Goal: Transaction & Acquisition: Purchase product/service

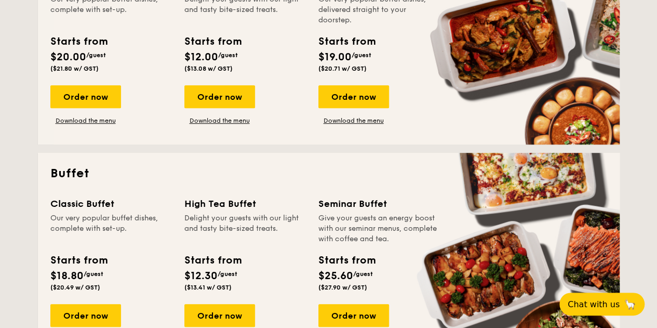
scroll to position [359, 0]
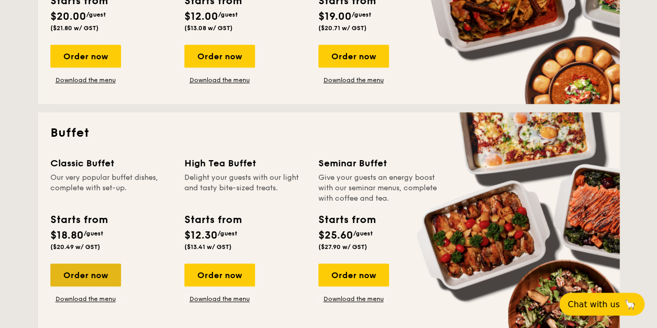
click at [101, 276] on div "Order now" at bounding box center [85, 274] width 71 height 23
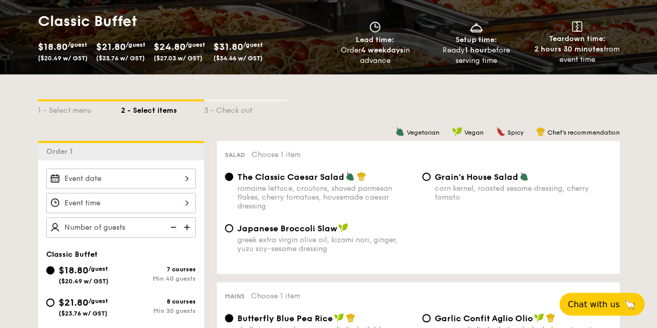
scroll to position [188, 0]
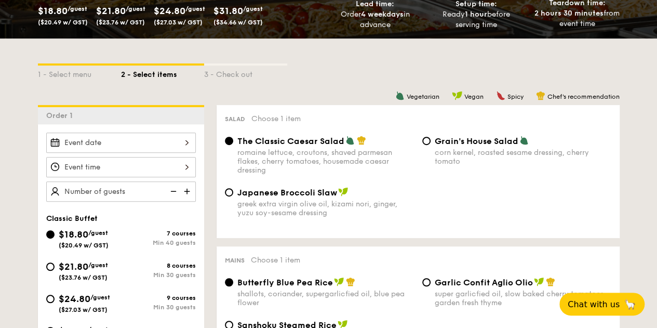
click at [181, 139] on div at bounding box center [121, 142] width 150 height 20
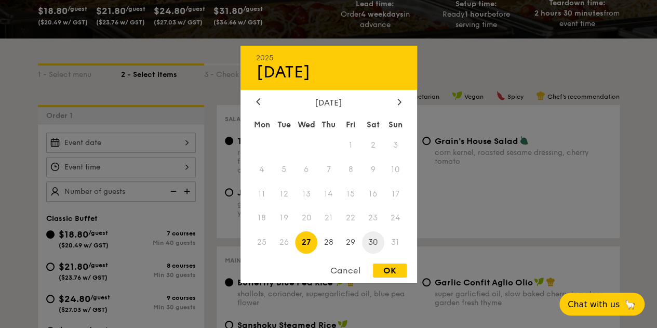
click at [372, 250] on span "30" at bounding box center [373, 242] width 22 height 22
click at [383, 266] on div "OK" at bounding box center [390, 270] width 34 height 14
type input "[DATE]"
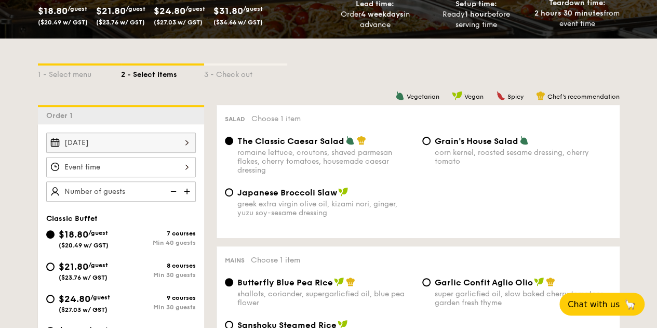
click at [154, 173] on div at bounding box center [121, 167] width 150 height 20
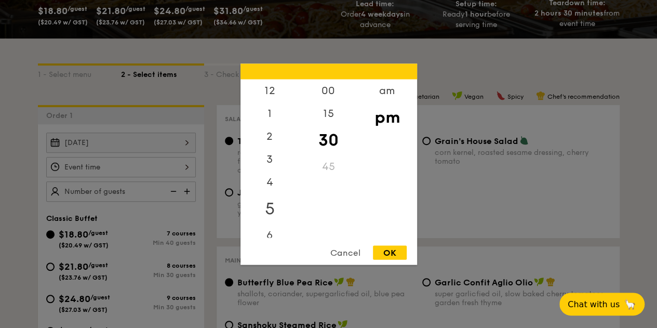
scroll to position [125, 0]
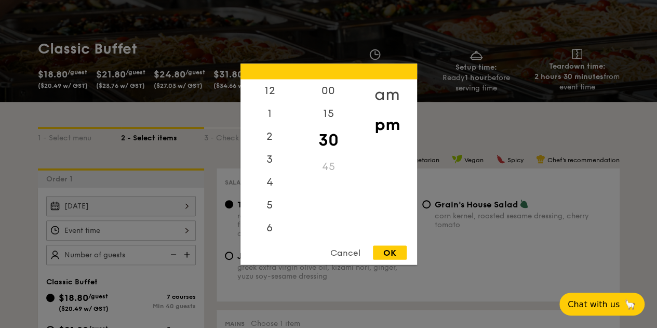
click at [377, 98] on div "am" at bounding box center [387, 94] width 59 height 30
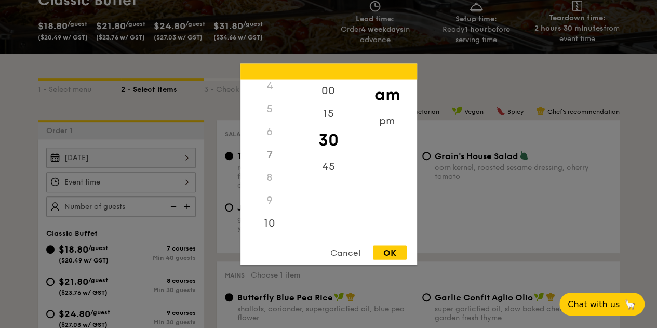
scroll to position [115, 0]
click at [268, 228] on div "11" at bounding box center [269, 230] width 59 height 30
click at [385, 115] on div "pm" at bounding box center [387, 124] width 59 height 30
click at [275, 92] on div "12" at bounding box center [269, 94] width 59 height 30
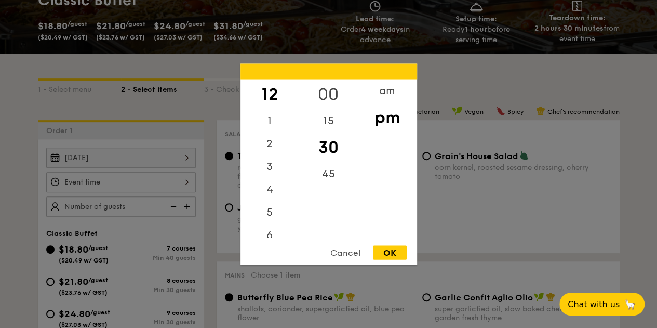
click at [321, 94] on div "00" at bounding box center [328, 94] width 59 height 30
click at [389, 251] on div "OK" at bounding box center [390, 252] width 34 height 14
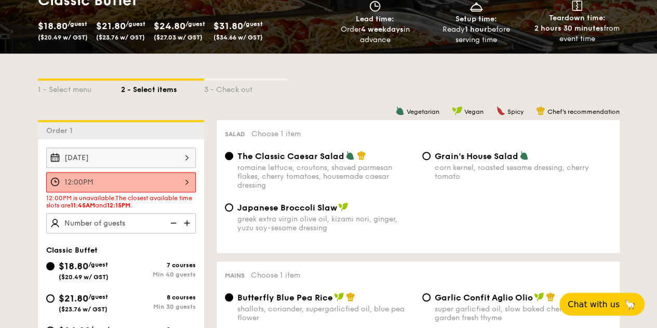
click at [172, 184] on div "12:00PM" at bounding box center [121, 182] width 150 height 20
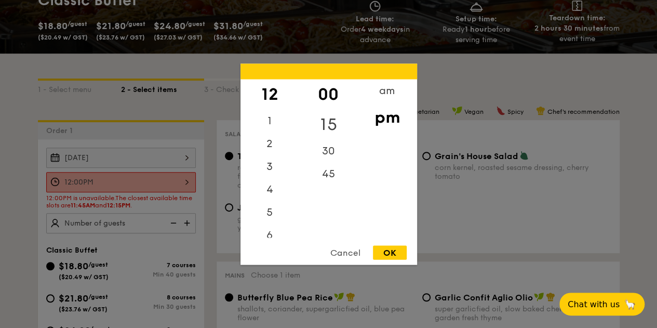
click at [329, 125] on div "15" at bounding box center [328, 124] width 59 height 30
click at [383, 250] on div "OK" at bounding box center [390, 252] width 34 height 14
type input "12:15PM"
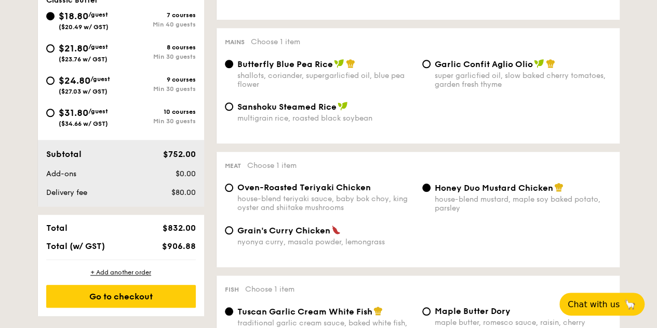
scroll to position [407, 0]
type input "40 guests"
click at [364, 188] on span "Oven-Roasted Teriyaki Chicken" at bounding box center [303, 187] width 133 height 10
click at [233, 188] on input "Oven-Roasted Teriyaki Chicken house-blend teriyaki sauce, baby bok choy, king o…" at bounding box center [229, 187] width 8 height 8
radio input "true"
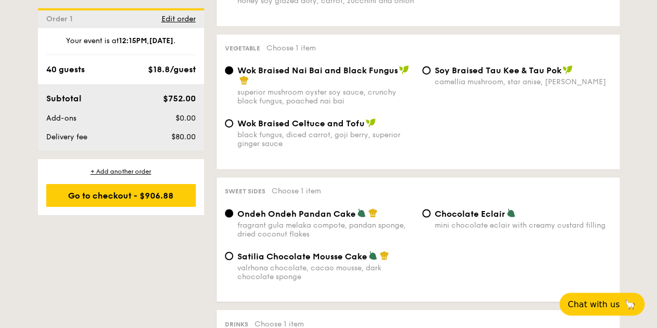
scroll to position [778, 0]
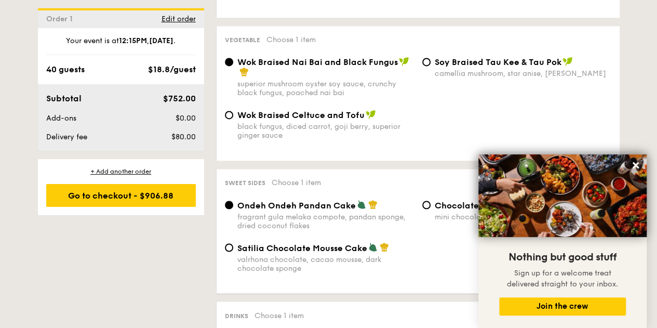
click at [429, 213] on div "Chocolate Eclair mini chocolate eclair with creamy custard filling" at bounding box center [516, 209] width 197 height 21
click at [427, 207] on input "Chocolate Eclair mini chocolate eclair with creamy custard filling" at bounding box center [426, 204] width 8 height 8
radio input "true"
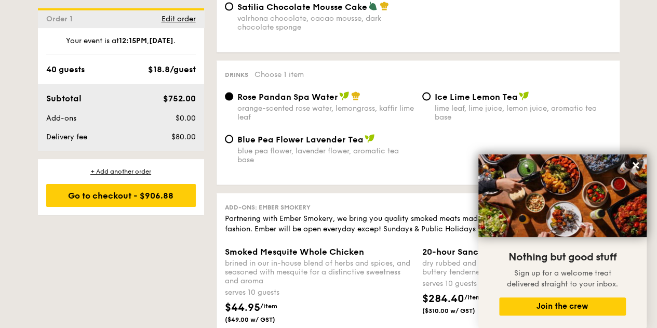
scroll to position [1020, 0]
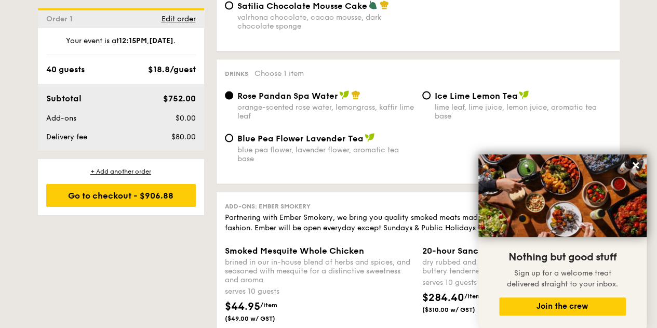
click at [327, 158] on div "blue pea flower, lavender flower, aromatic tea base" at bounding box center [325, 154] width 177 height 18
click at [233, 142] on input "Blue Pea Flower Lavender Tea blue pea flower, lavender flower, aromatic tea base" at bounding box center [229, 138] width 8 height 8
radio input "true"
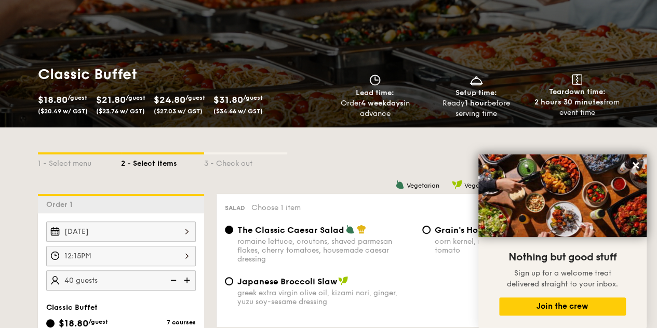
scroll to position [99, 0]
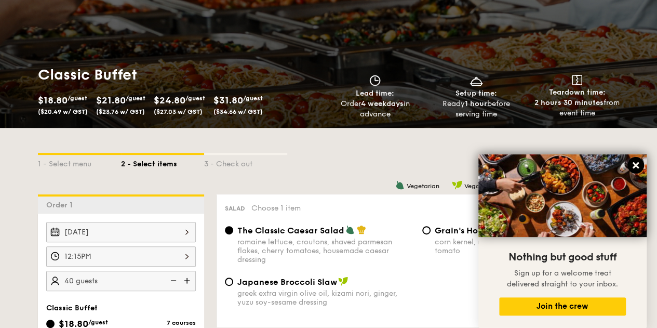
click at [634, 165] on icon at bounding box center [635, 165] width 6 height 6
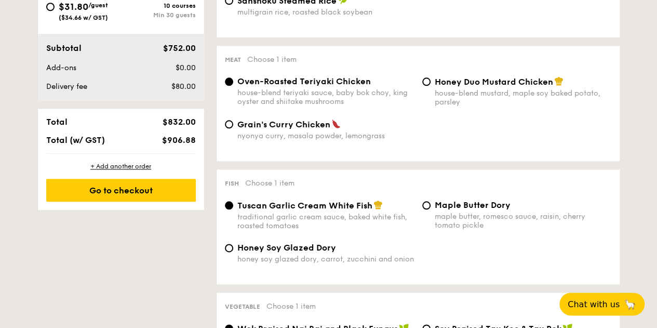
scroll to position [515, 0]
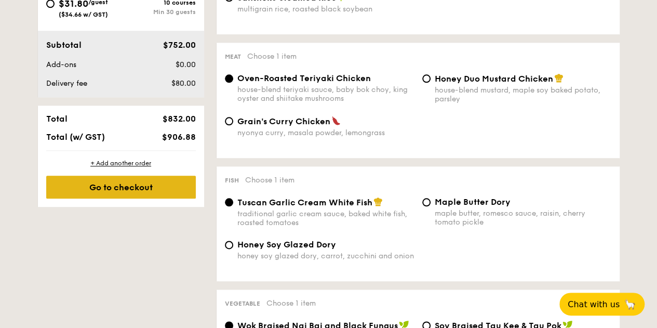
click at [132, 186] on div "Go to checkout" at bounding box center [121, 186] width 150 height 23
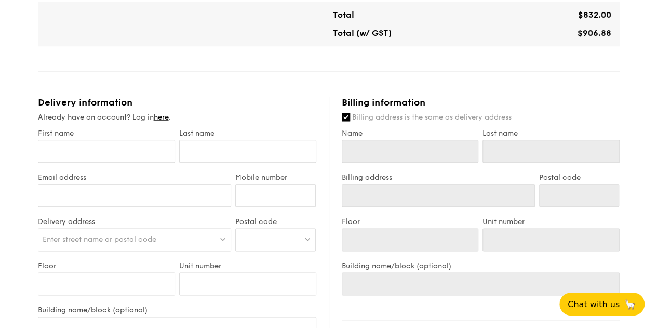
scroll to position [528, 0]
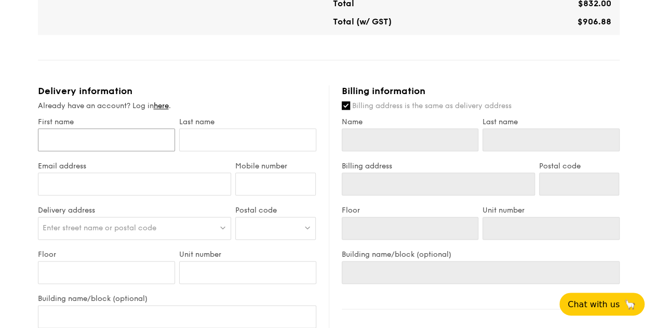
click at [138, 148] on input "First name" at bounding box center [106, 139] width 137 height 23
type input "E"
type input "Ed"
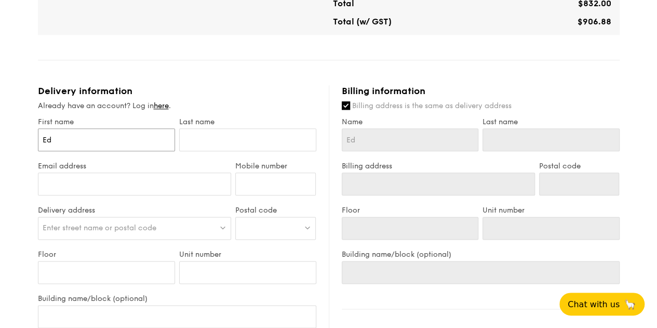
type input "Edm"
type input "Edmun"
type input "[PERSON_NAME]"
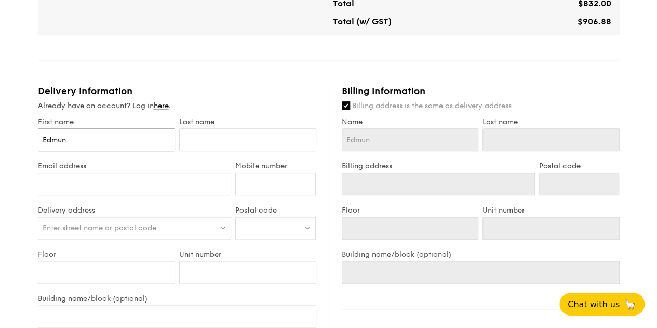
type input "[PERSON_NAME]"
click at [217, 134] on input "text" at bounding box center [247, 139] width 137 height 23
type input "C"
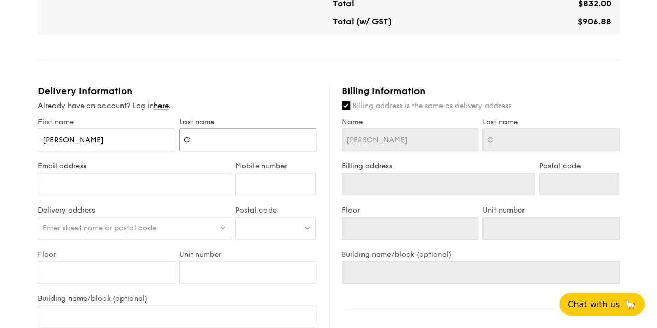
type input "Ch"
type input "Cha"
type input "[PERSON_NAME]"
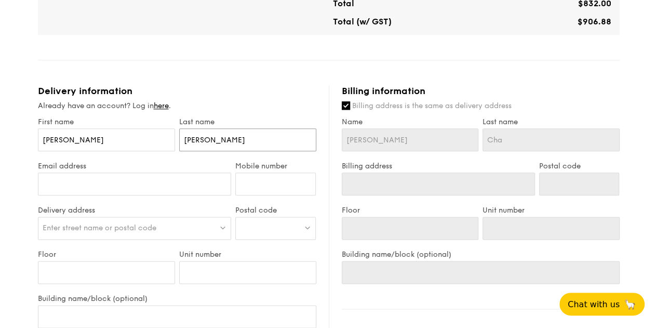
type input "[PERSON_NAME]"
click at [146, 182] on input "Email address" at bounding box center [135, 183] width 194 height 23
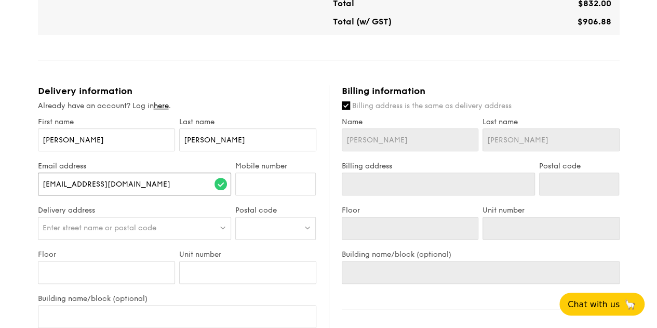
type input "[EMAIL_ADDRESS][DOMAIN_NAME]"
click at [267, 183] on input "Mobile number" at bounding box center [275, 183] width 80 height 23
type input "97262089"
click at [181, 226] on div "Enter street name or postal code" at bounding box center [135, 228] width 194 height 23
click at [256, 236] on div at bounding box center [275, 228] width 80 height 23
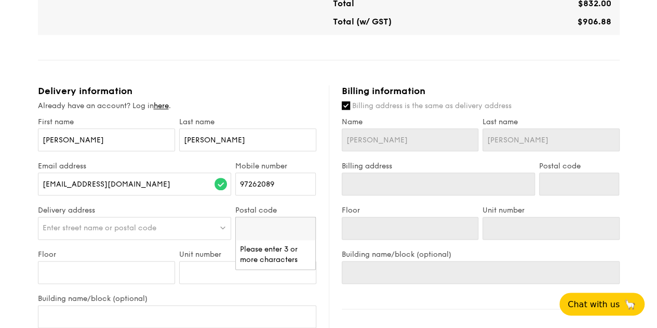
click at [288, 232] on input "search" at bounding box center [275, 228] width 79 height 23
type input "188065"
click at [275, 250] on div "[STREET_ADDRESS]" at bounding box center [266, 249] width 53 height 10
type input "[STREET_ADDRESS]"
type input "188065"
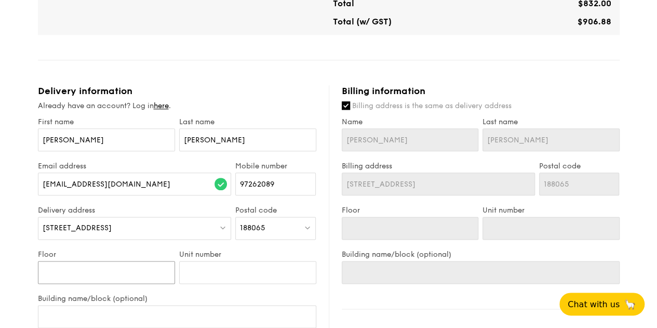
click at [142, 273] on input "Floor" at bounding box center [106, 272] width 137 height 23
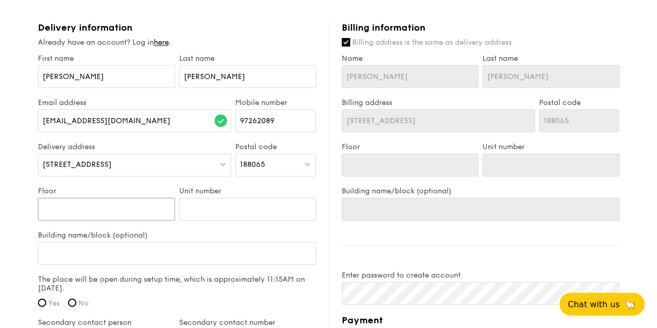
scroll to position [594, 0]
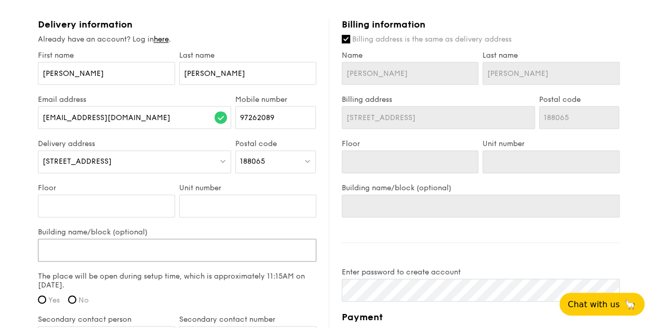
click at [186, 246] on input "Building name/block (optional)" at bounding box center [177, 249] width 278 height 23
type input "S"
type input "Si"
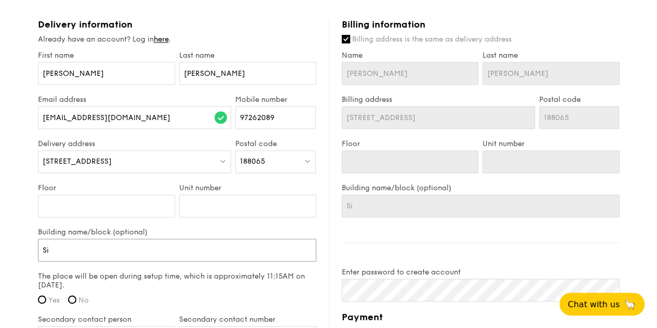
type input "Sin"
type input "Si"
type input "S"
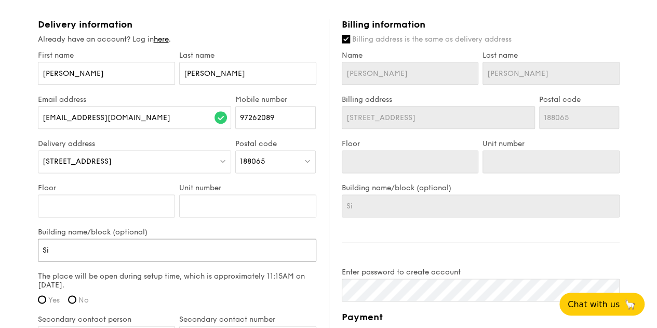
type input "S"
type input "Sm"
type input "S"
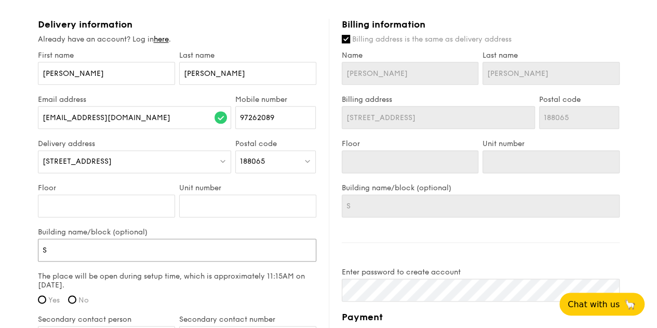
type input "SM"
type input "SMU"
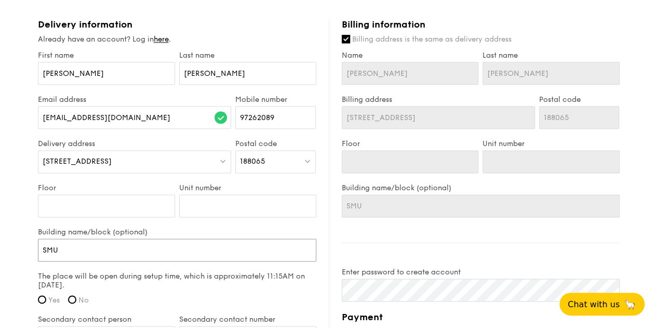
type input "SMU"
type input "SMU A"
type input "SMU Ad"
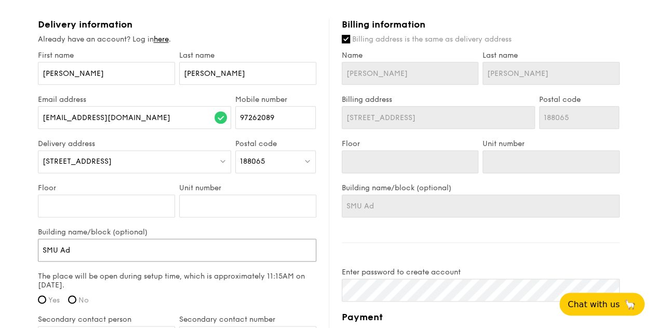
type input "SMU Adm"
type input "SMU Admi"
type input "SMU Admin"
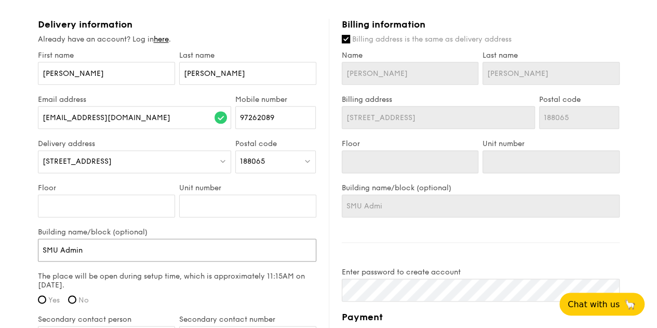
type input "SMU Admin"
type input "SMU Admini"
type input "SMU Adminis"
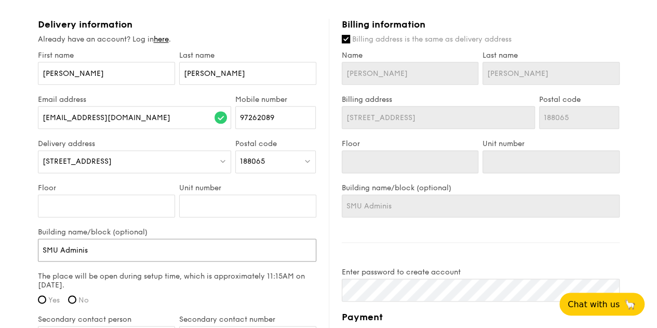
type input "SMU Administ"
type input "SMU Administr"
type input "SMU Administra"
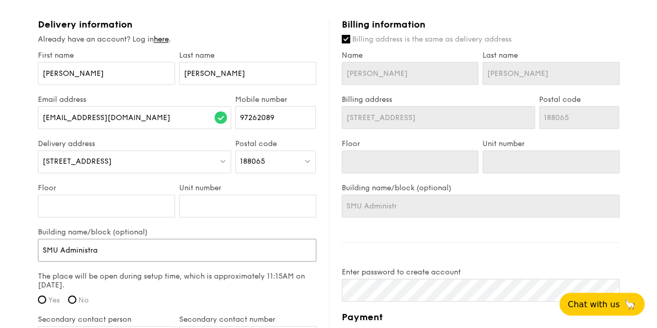
type input "SMU Administra"
type input "SMU Administrat"
type input "SMU Administrati"
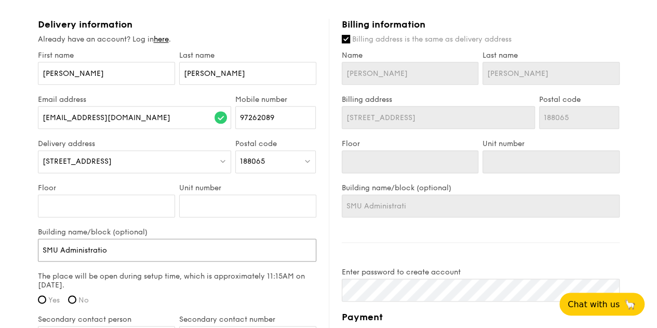
type input "SMU Administration"
type input "SMU Administration B"
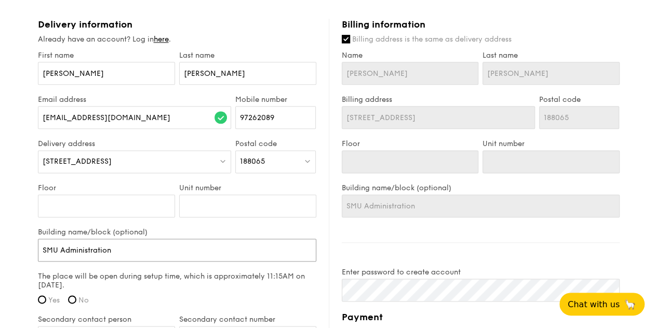
type input "SMU Administration B"
type input "SMU Administration Bu"
type input "SMU Administration [PERSON_NAME]"
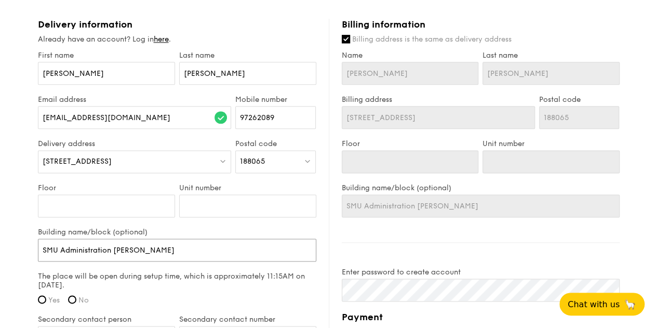
type input "SMU Administration Buik"
type input "SMU Administration Buikd"
type input "SMU Administration Buikdi"
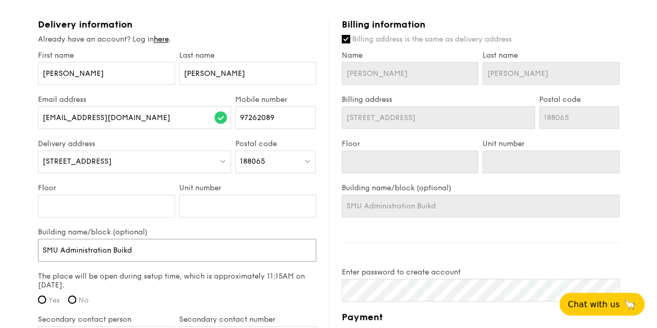
type input "SMU Administration Buikdi"
type input "SMU Administration Buikd"
type input "SMU Administration Buik"
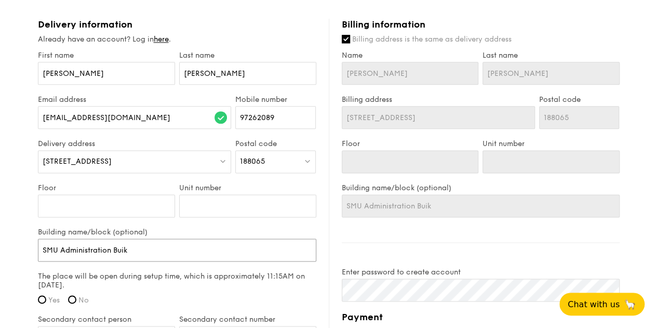
type input "SMU Administration Buikl"
type input "SMU Administration Buikld"
type input "SMU Administration Buikldi"
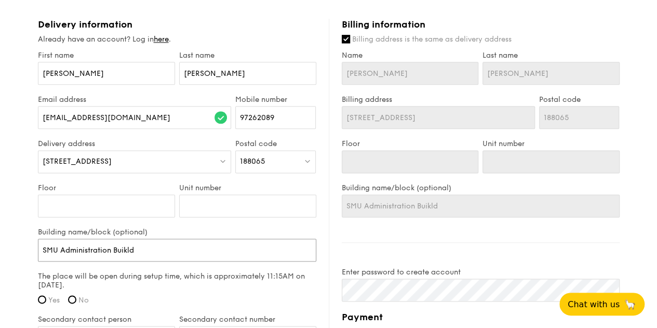
type input "SMU Administration Buikldi"
type input "SMU Administration Buikld"
type input "SMU Administration Buikl"
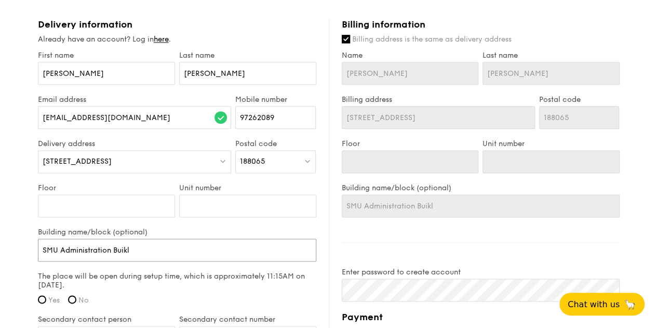
type input "SMU Administration Buik"
type input "SMU Administration [PERSON_NAME]"
type input "SMU Administration Buil"
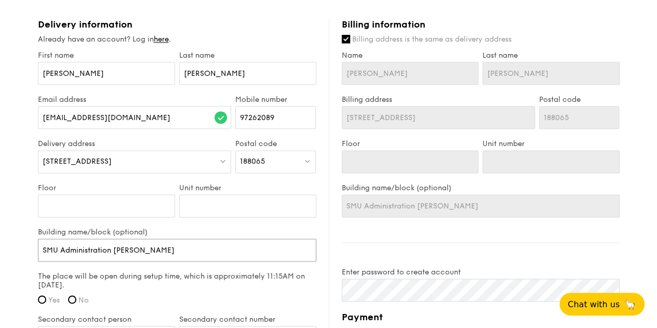
type input "SMU Administration Buil"
type input "SMU Administration Build"
type input "SMU Administration Buildin"
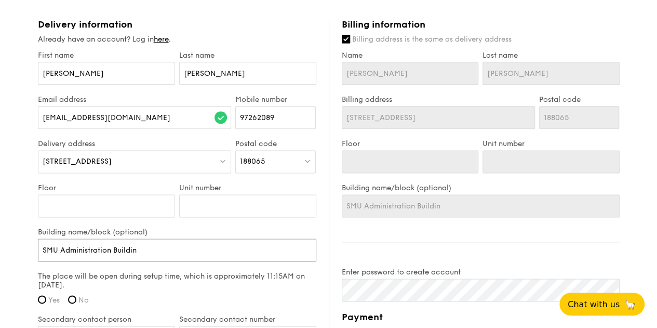
type input "[GEOGRAPHIC_DATA]"
click at [41, 300] on input "Yes" at bounding box center [42, 299] width 8 height 8
radio input "true"
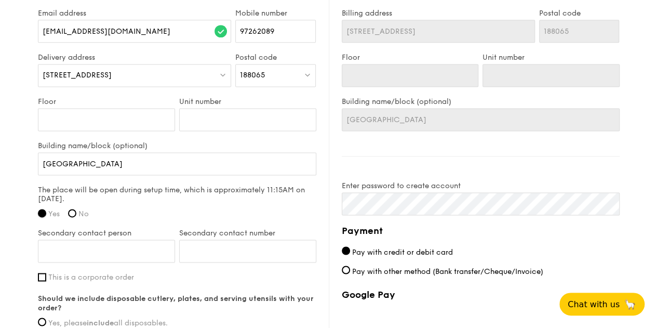
scroll to position [681, 0]
click at [122, 255] on input "Secondary contact person" at bounding box center [106, 249] width 137 height 23
type input "[PERSON_NAME]"
click at [219, 245] on input "Secondary contact number" at bounding box center [247, 249] width 137 height 23
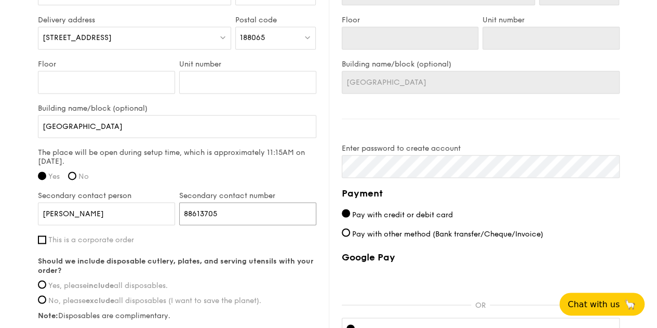
scroll to position [721, 0]
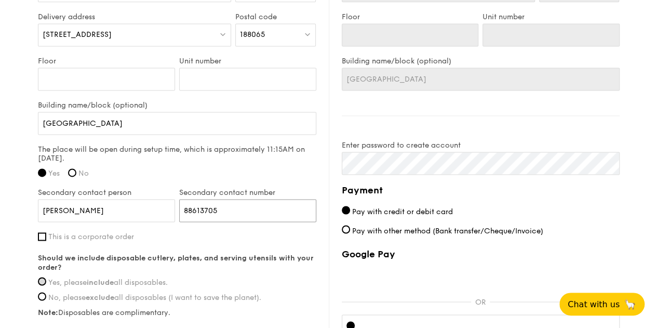
type input "88613705"
click at [42, 282] on input "Yes, please include all disposables." at bounding box center [42, 281] width 8 height 8
radio input "true"
click at [44, 232] on input "This is a corporate order" at bounding box center [42, 236] width 8 height 8
checkbox input "true"
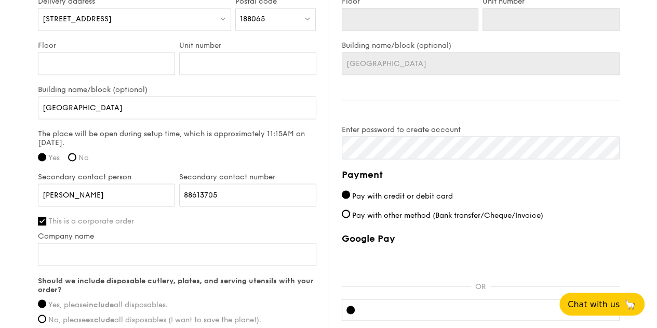
scroll to position [739, 0]
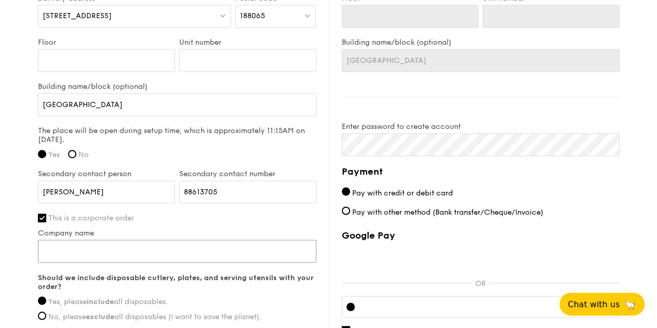
click at [110, 256] on input "Company name" at bounding box center [177, 250] width 278 height 23
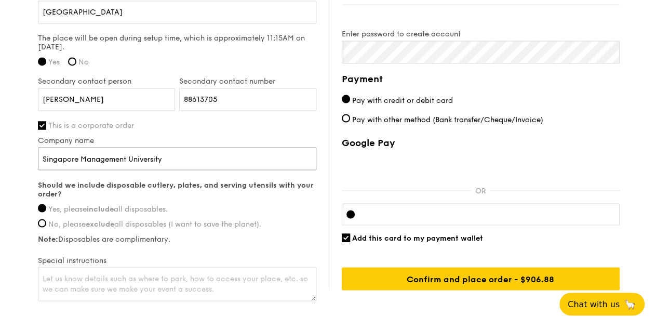
scroll to position [848, 0]
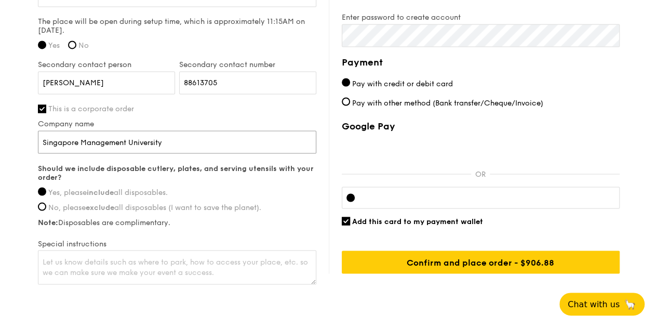
type input "Singapore Management University"
click at [43, 105] on input "This is a corporate order" at bounding box center [42, 108] width 8 height 8
checkbox input "false"
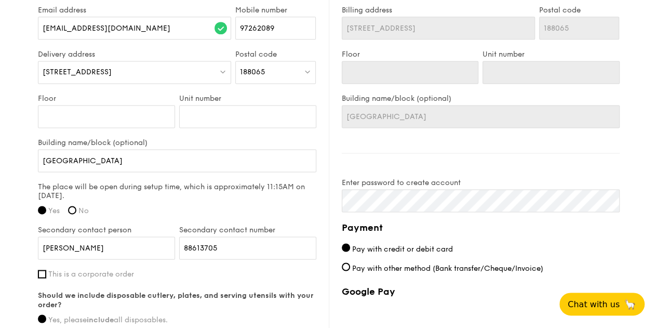
scroll to position [682, 0]
click at [144, 115] on input "Floor" at bounding box center [106, 117] width 137 height 23
click at [168, 156] on input "[GEOGRAPHIC_DATA]" at bounding box center [177, 161] width 278 height 23
type input "[GEOGRAPHIC_DATA],"
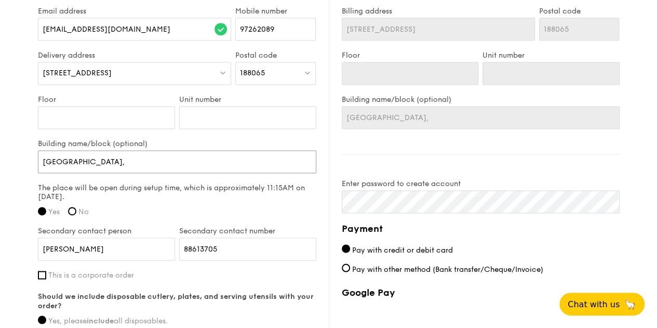
type input "[GEOGRAPHIC_DATA],"
type input "[GEOGRAPHIC_DATA], [GEOGRAPHIC_DATA]"
type input "[GEOGRAPHIC_DATA],"
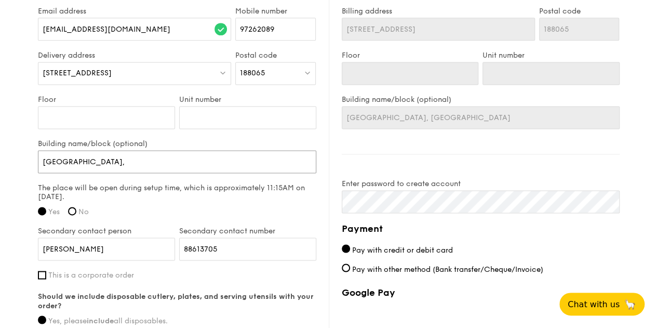
type input "[GEOGRAPHIC_DATA],"
type input "[GEOGRAPHIC_DATA]"
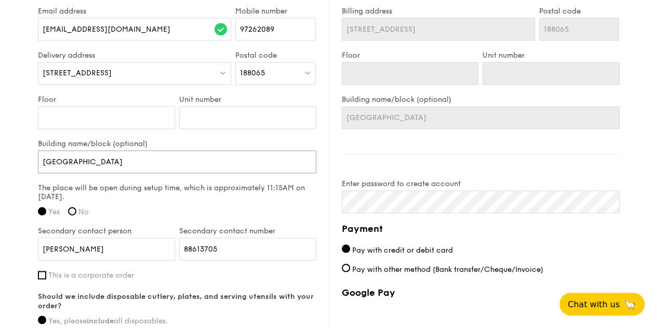
type input "[GEOGRAPHIC_DATA],"
type input "[GEOGRAPHIC_DATA], [GEOGRAPHIC_DATA]"
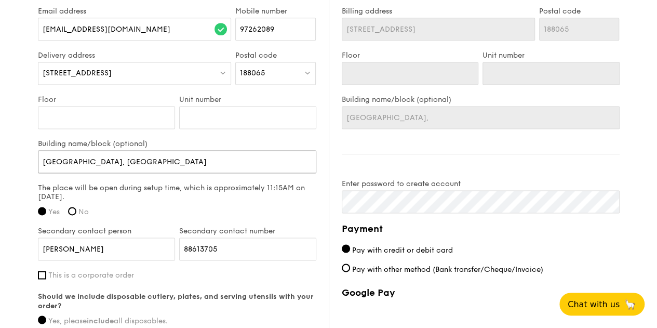
type input "[GEOGRAPHIC_DATA], [GEOGRAPHIC_DATA]"
type input "[GEOGRAPHIC_DATA], U L"
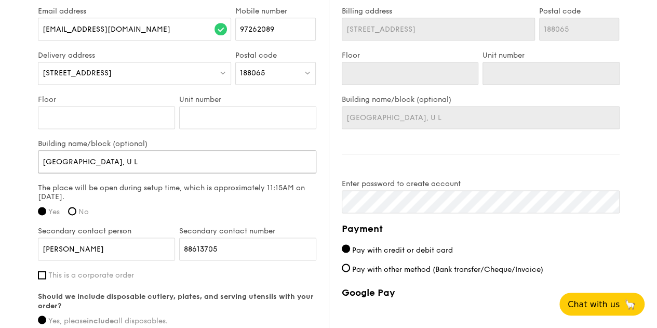
type input "[GEOGRAPHIC_DATA], [GEOGRAPHIC_DATA]"
type input "[GEOGRAPHIC_DATA], [GEOGRAPHIC_DATA][PERSON_NAME]"
type input "[GEOGRAPHIC_DATA], [GEOGRAPHIC_DATA]"
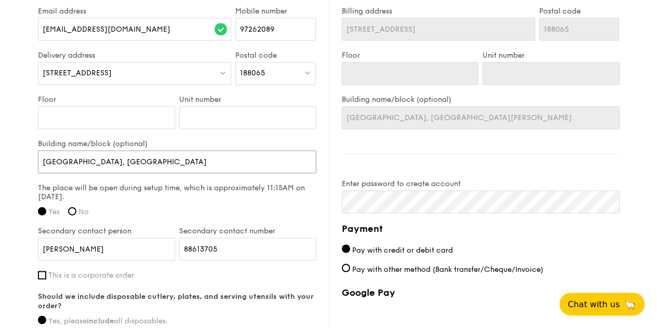
type input "[GEOGRAPHIC_DATA], [GEOGRAPHIC_DATA]"
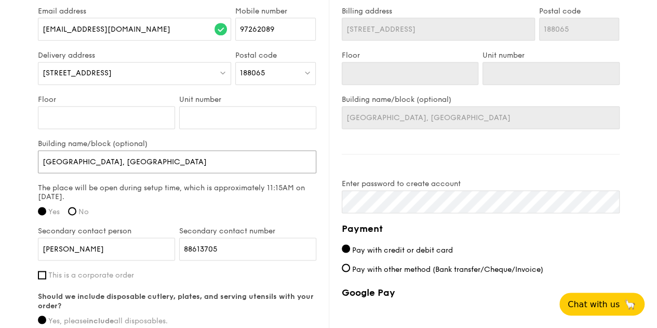
type input "[GEOGRAPHIC_DATA], [GEOGRAPHIC_DATA]"
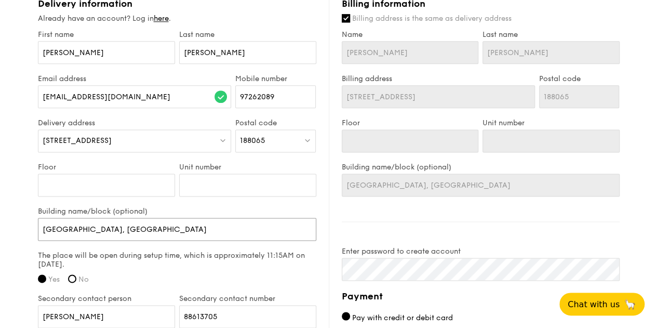
scroll to position [614, 0]
type input "[GEOGRAPHIC_DATA], [GEOGRAPHIC_DATA]"
click at [354, 16] on span "Billing address is the same as delivery address" at bounding box center [431, 19] width 159 height 9
click at [350, 16] on input "Billing address is the same as delivery address" at bounding box center [346, 19] width 8 height 8
checkbox input "false"
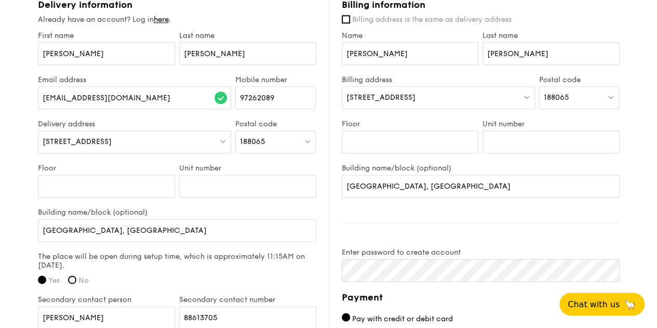
click at [415, 95] on div "[STREET_ADDRESS]" at bounding box center [438, 97] width 193 height 23
click at [563, 102] on div "188065" at bounding box center [579, 97] width 80 height 23
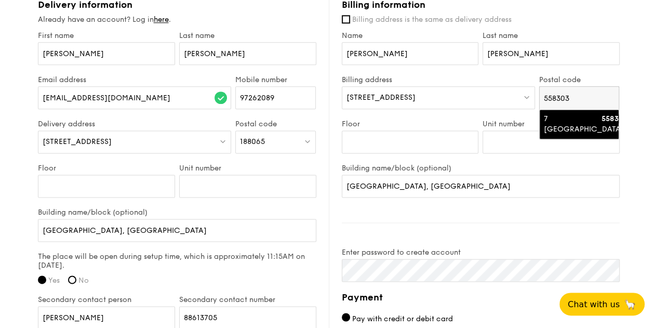
type input "558303"
click at [559, 120] on div "7 [GEOGRAPHIC_DATA]" at bounding box center [570, 124] width 53 height 21
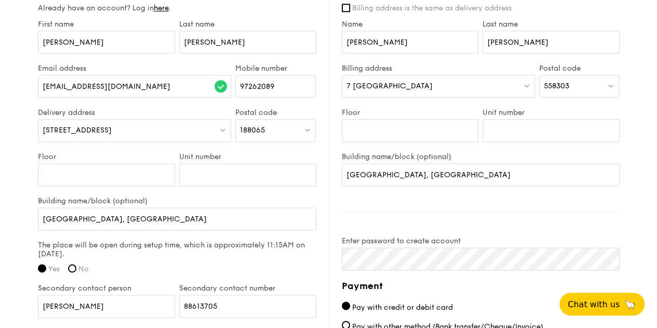
scroll to position [625, 0]
click at [214, 187] on div "Unit number" at bounding box center [247, 174] width 141 height 44
click at [126, 165] on input "Floor" at bounding box center [106, 174] width 137 height 23
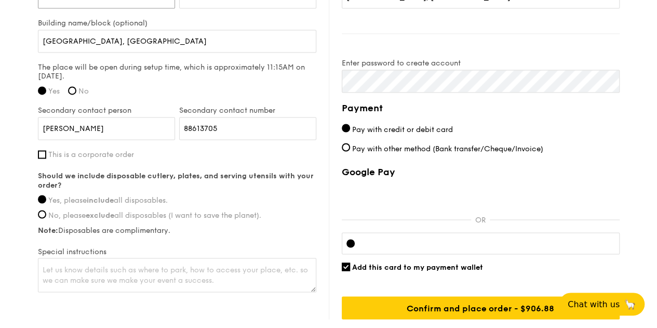
scroll to position [848, 0]
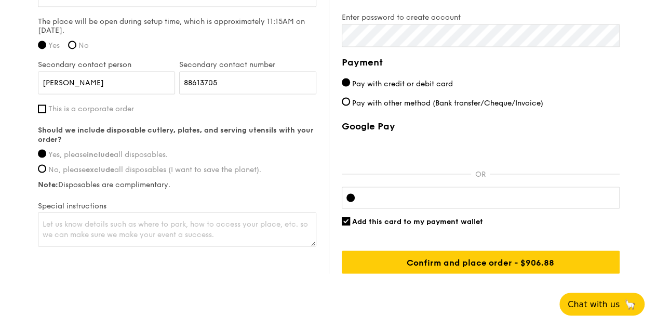
type input "6"
click at [214, 212] on textarea at bounding box center [177, 229] width 278 height 34
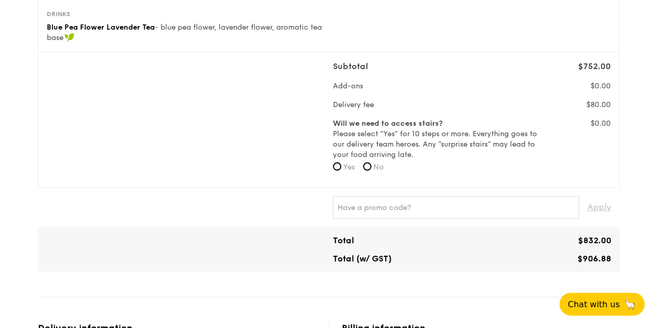
scroll to position [292, 0]
type textarea "Call us when you are at the venue so we can escort you."
click at [368, 167] on input "No" at bounding box center [367, 165] width 8 height 8
radio input "true"
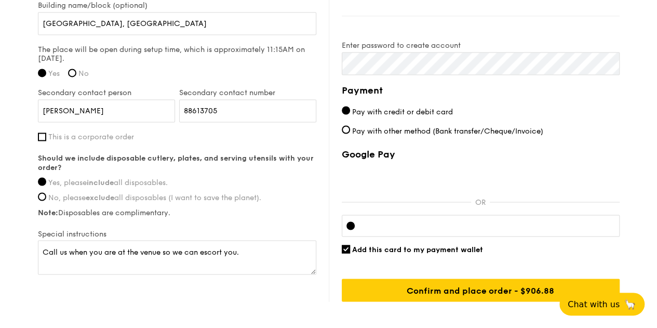
scroll to position [815, 0]
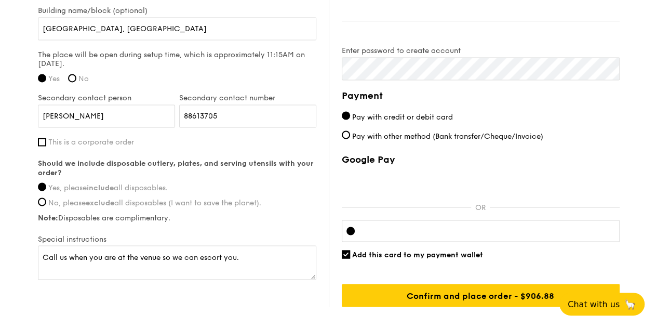
drag, startPoint x: 351, startPoint y: 133, endPoint x: 338, endPoint y: 136, distance: 13.1
click at [338, 136] on div "Billing information Billing address is the same as delivery address Name [PERSO…" at bounding box center [474, 52] width 291 height 509
click at [344, 136] on input "Pay with other method (Bank transfer/Cheque/Invoice)" at bounding box center [346, 134] width 8 height 8
radio input "true"
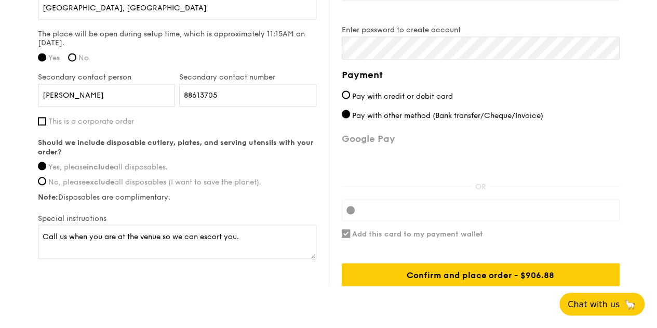
scroll to position [834, 0]
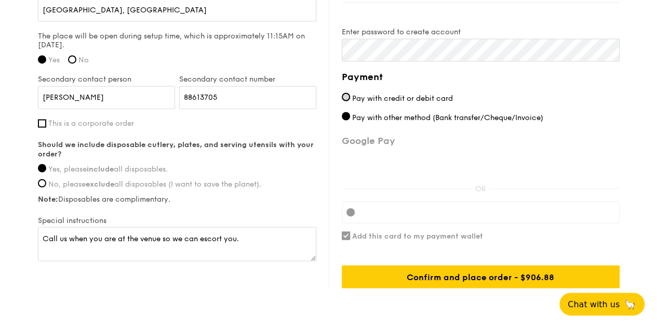
click at [348, 96] on input "Pay with credit or debit card" at bounding box center [346, 96] width 8 height 8
radio input "true"
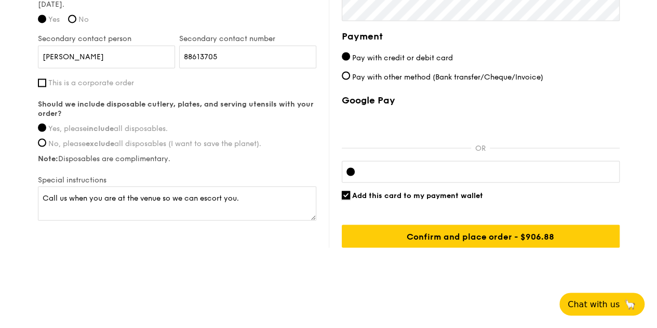
click at [348, 194] on input "Add this card to my payment wallet" at bounding box center [346, 195] width 8 height 8
checkbox input "false"
click at [423, 176] on div at bounding box center [481, 171] width 278 height 22
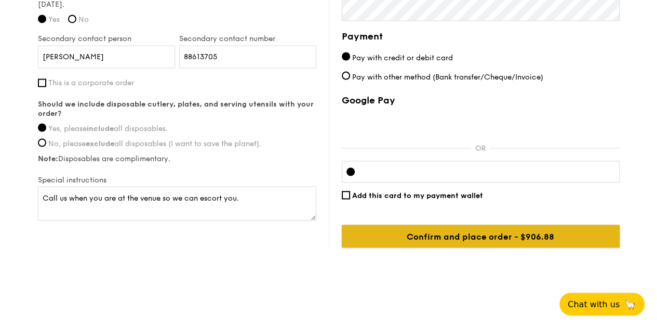
click at [527, 237] on input "Confirm and place order - $906.88" at bounding box center [481, 235] width 278 height 23
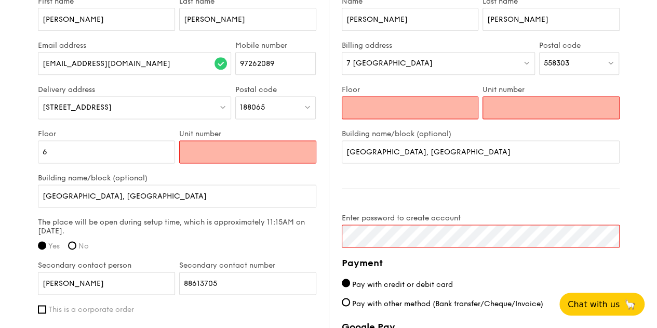
scroll to position [645, 0]
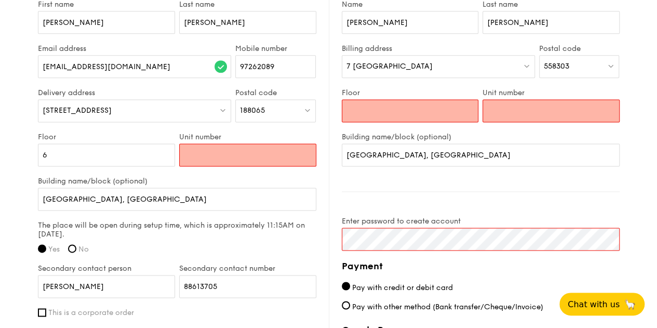
click at [249, 153] on input "Unit number" at bounding box center [247, 154] width 137 height 23
click at [364, 112] on input "Floor" at bounding box center [410, 110] width 137 height 23
type input "1"
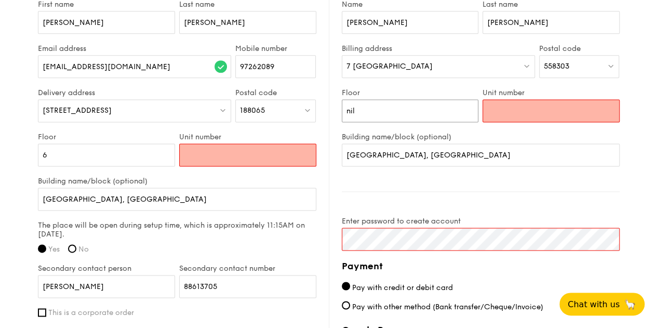
type input "nil"
click at [499, 116] on input "Unit number" at bounding box center [550, 110] width 137 height 23
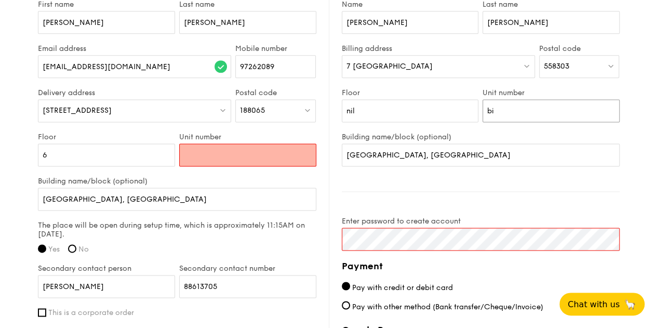
type input "b"
type input "nil"
click at [277, 156] on input "Unit number" at bounding box center [247, 154] width 137 height 23
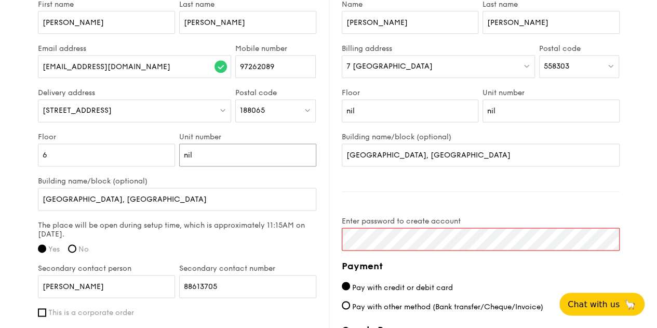
type input "nil"
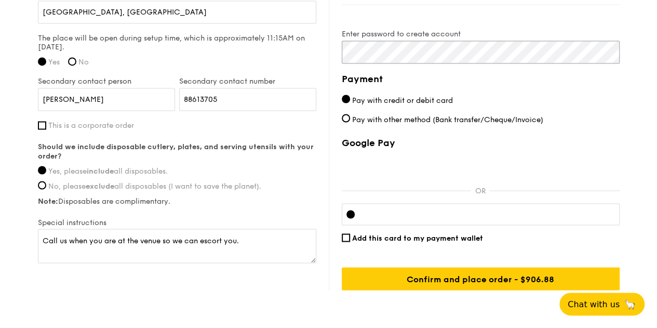
scroll to position [833, 0]
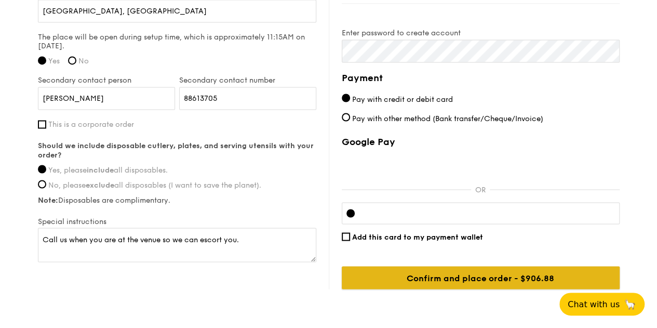
click at [433, 275] on input "Confirm and place order - $906.88" at bounding box center [481, 277] width 278 height 23
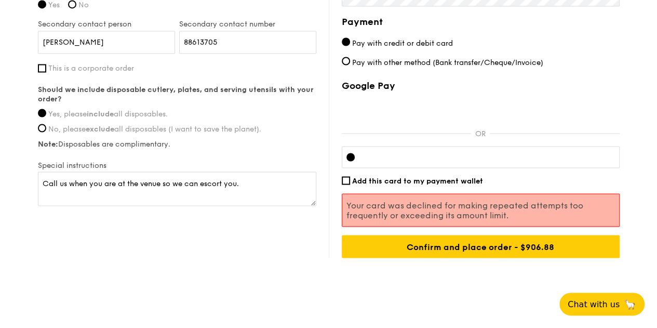
scroll to position [899, 0]
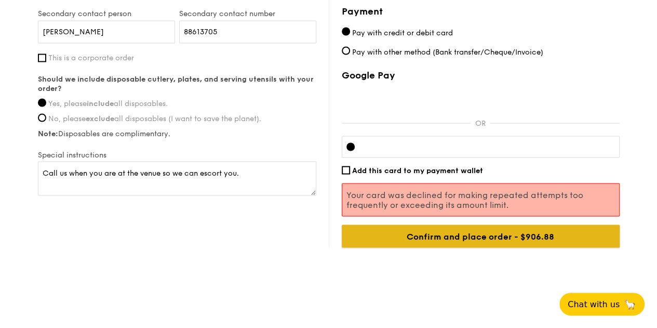
click at [463, 236] on input "Confirm and place order - $906.88" at bounding box center [481, 235] width 278 height 23
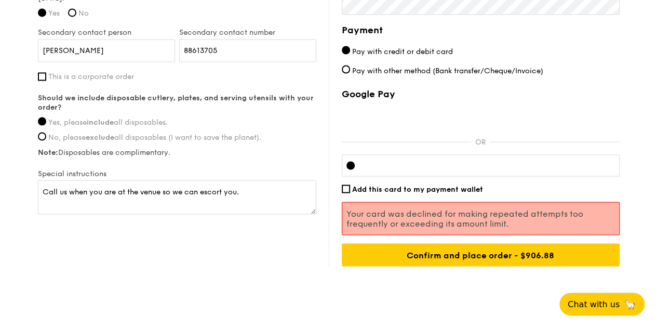
scroll to position [882, 0]
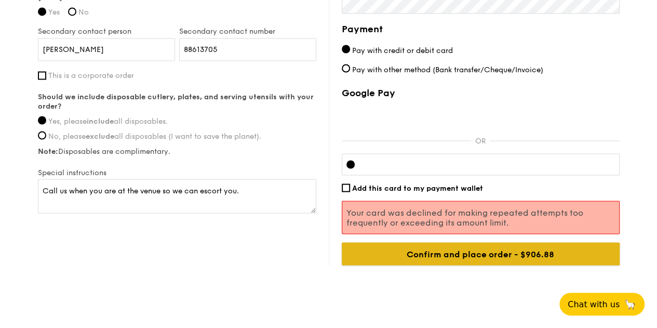
click at [431, 251] on input "Confirm and place order - $906.88" at bounding box center [481, 253] width 278 height 23
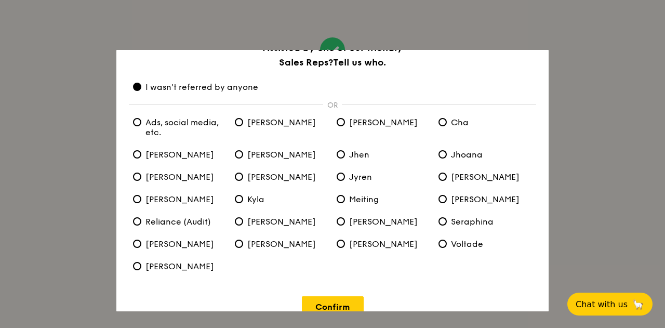
scroll to position [37, 0]
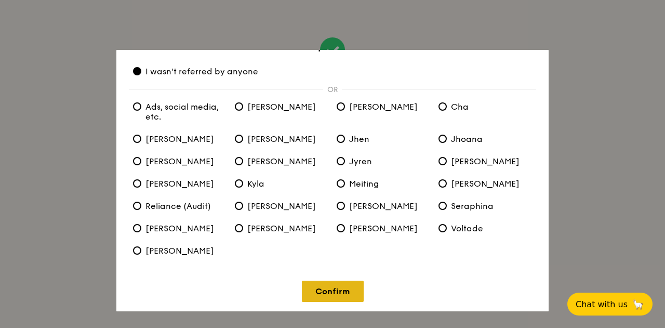
click at [332, 294] on link "Confirm" at bounding box center [333, 290] width 62 height 21
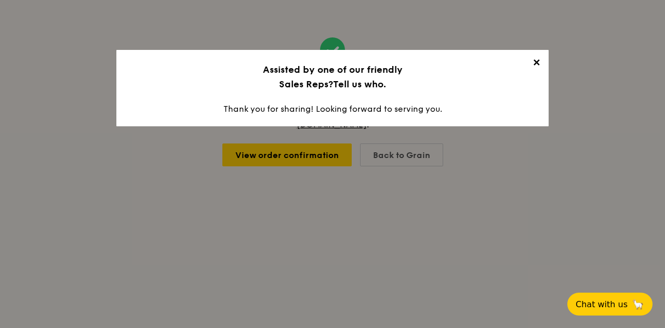
click at [531, 65] on span "✕" at bounding box center [536, 64] width 15 height 15
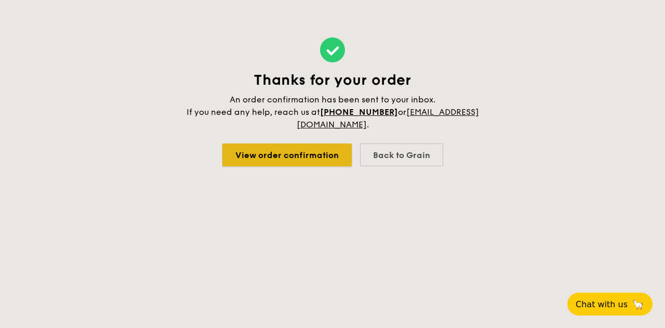
click at [319, 152] on link "View order confirmation" at bounding box center [286, 154] width 129 height 23
